Goal: Task Accomplishment & Management: Use online tool/utility

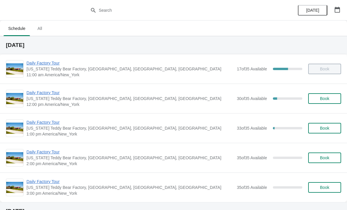
click at [33, 91] on span "Daily Factory Tour" at bounding box center [129, 93] width 207 height 6
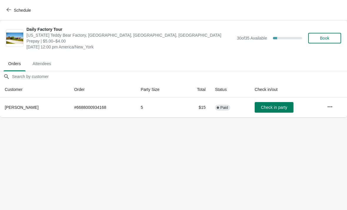
click at [332, 108] on icon "button" at bounding box center [330, 107] width 6 height 6
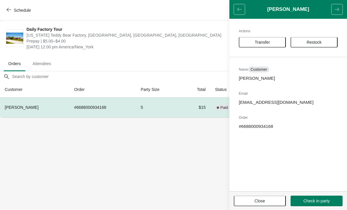
click at [271, 40] on span "Transfer" at bounding box center [262, 42] width 36 height 5
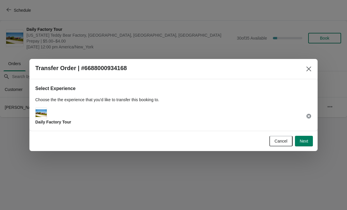
click at [306, 142] on span "Next" at bounding box center [303, 141] width 9 height 5
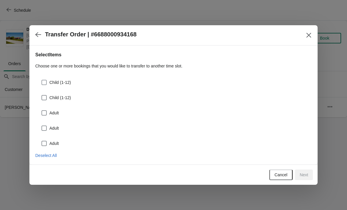
click at [48, 78] on label "Child (1-12)" at bounding box center [56, 82] width 30 height 8
click at [42, 80] on input "Child (1-12)" at bounding box center [41, 80] width 0 height 0
checkbox input "true"
select select "Child (1-12)"
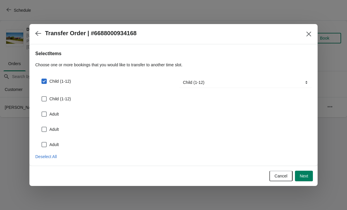
click at [43, 97] on span at bounding box center [43, 98] width 5 height 5
click at [42, 97] on input "Child (1-12)" at bounding box center [41, 96] width 0 height 0
checkbox input "true"
select select "Child (1-12)"
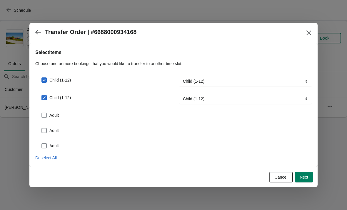
click at [42, 116] on span at bounding box center [43, 115] width 5 height 5
click at [42, 113] on input "Adult" at bounding box center [41, 113] width 0 height 0
checkbox input "true"
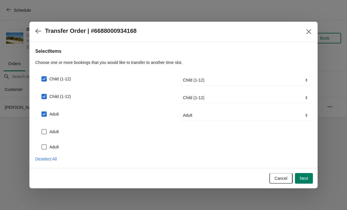
click at [44, 130] on span at bounding box center [43, 131] width 5 height 5
click at [42, 130] on input "Adult" at bounding box center [41, 129] width 0 height 0
checkbox input "true"
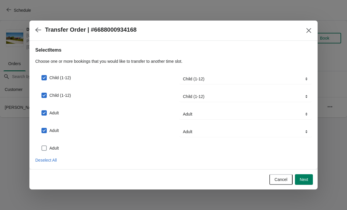
click at [46, 145] on span at bounding box center [44, 148] width 6 height 6
click at [42, 146] on input "Adult" at bounding box center [41, 146] width 0 height 0
checkbox input "true"
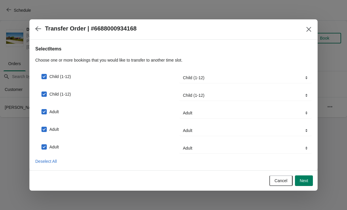
click at [311, 184] on button "Next" at bounding box center [304, 181] width 18 height 11
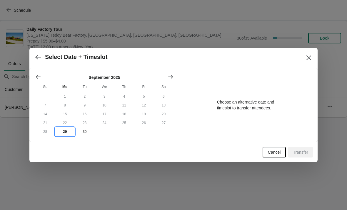
click at [63, 132] on button "29" at bounding box center [65, 131] width 20 height 9
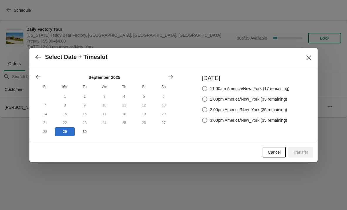
click at [202, 96] on span at bounding box center [205, 99] width 6 height 6
click at [202, 97] on input "1:00pm America/New_York (33 remaining)" at bounding box center [202, 97] width 0 height 0
radio input "true"
click at [302, 155] on span "Transfer" at bounding box center [300, 152] width 15 height 5
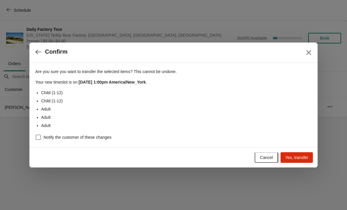
click at [58, 138] on span "Notify the customer of these changes" at bounding box center [77, 138] width 68 height 6
click at [36, 135] on input "Notify the customer of these changes" at bounding box center [36, 135] width 0 height 0
checkbox input "true"
click at [304, 153] on button "Yes, transfer" at bounding box center [296, 157] width 32 height 11
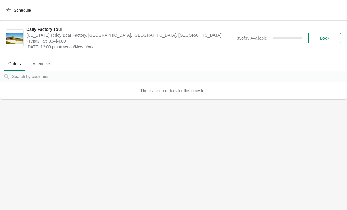
click at [8, 7] on icon "button" at bounding box center [8, 9] width 5 height 5
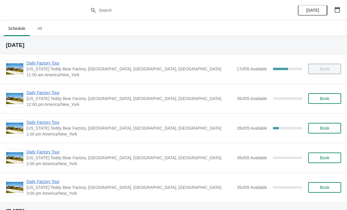
click at [34, 120] on span "Daily Factory Tour" at bounding box center [129, 123] width 207 height 6
